Goal: Transaction & Acquisition: Purchase product/service

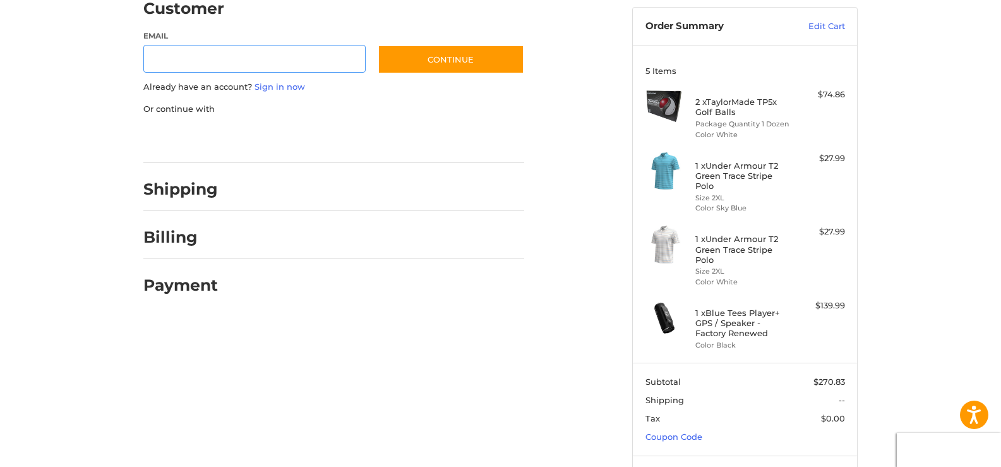
scroll to position [140, 0]
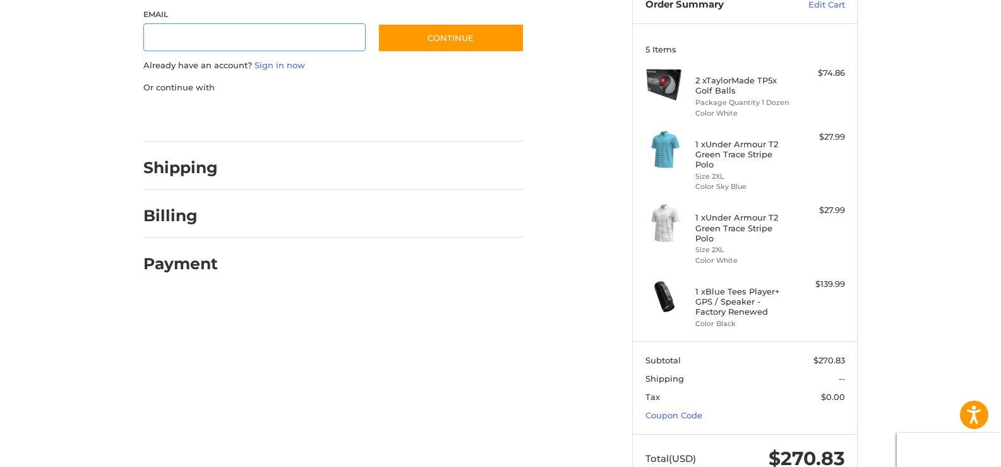
click at [995, 188] on html "Press Alt+1 for screen-reader mode, Alt+0 to cancel Accessibility Screen-Reader…" at bounding box center [500, 183] width 1001 height 647
click at [685, 414] on link "Coupon Code" at bounding box center [674, 415] width 57 height 10
click at [683, 443] on input "Gift Certificate or Coupon Code" at bounding box center [709, 442] width 127 height 28
type input "*********"
click at [819, 438] on button "Apply" at bounding box center [811, 442] width 67 height 28
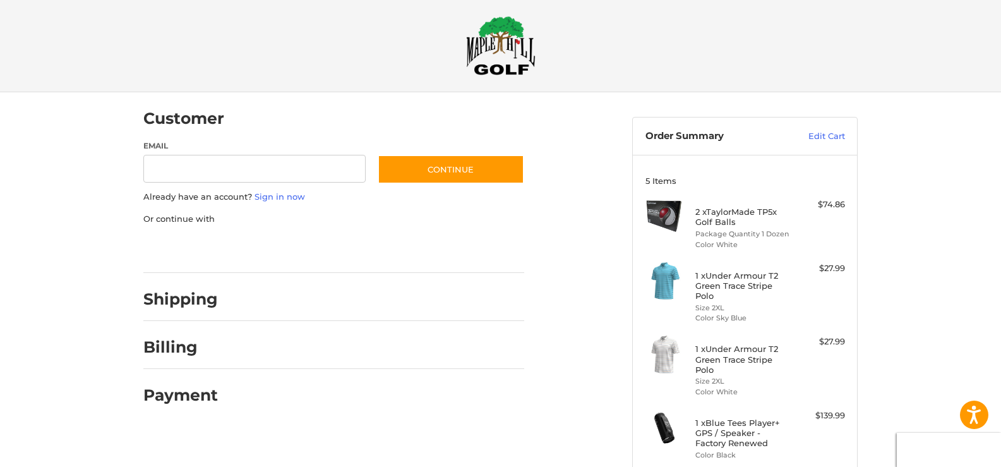
scroll to position [0, 0]
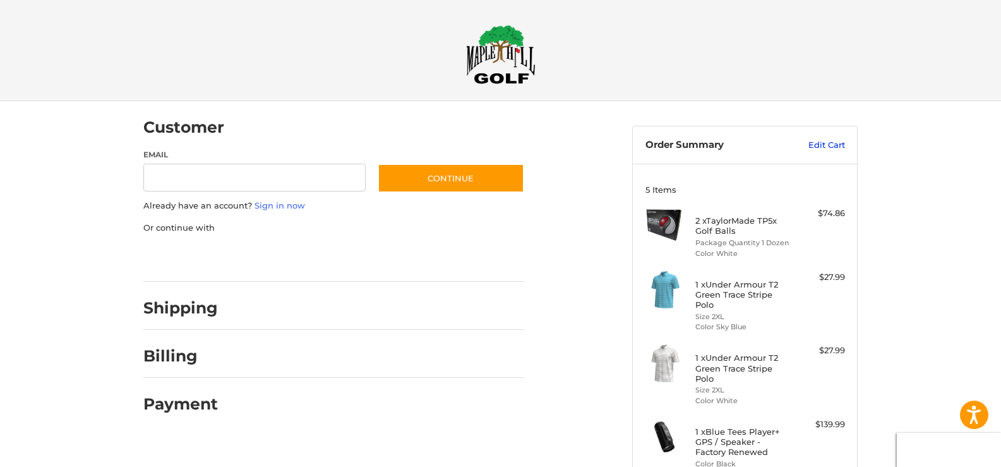
click at [833, 140] on link "Edit Cart" at bounding box center [813, 145] width 64 height 13
